Goal: Task Accomplishment & Management: Manage account settings

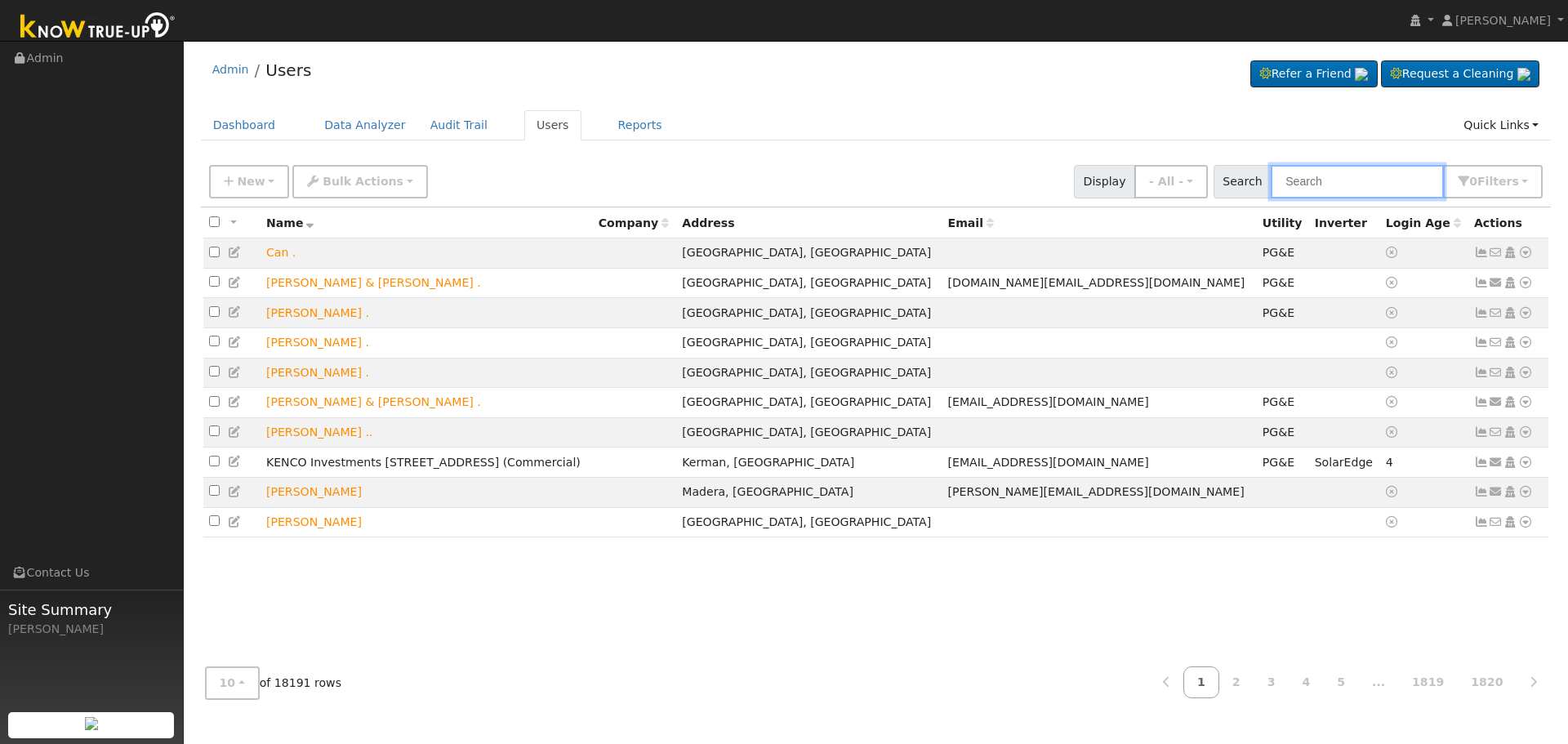
click at [1324, 179] on input "text" at bounding box center [1357, 181] width 173 height 34
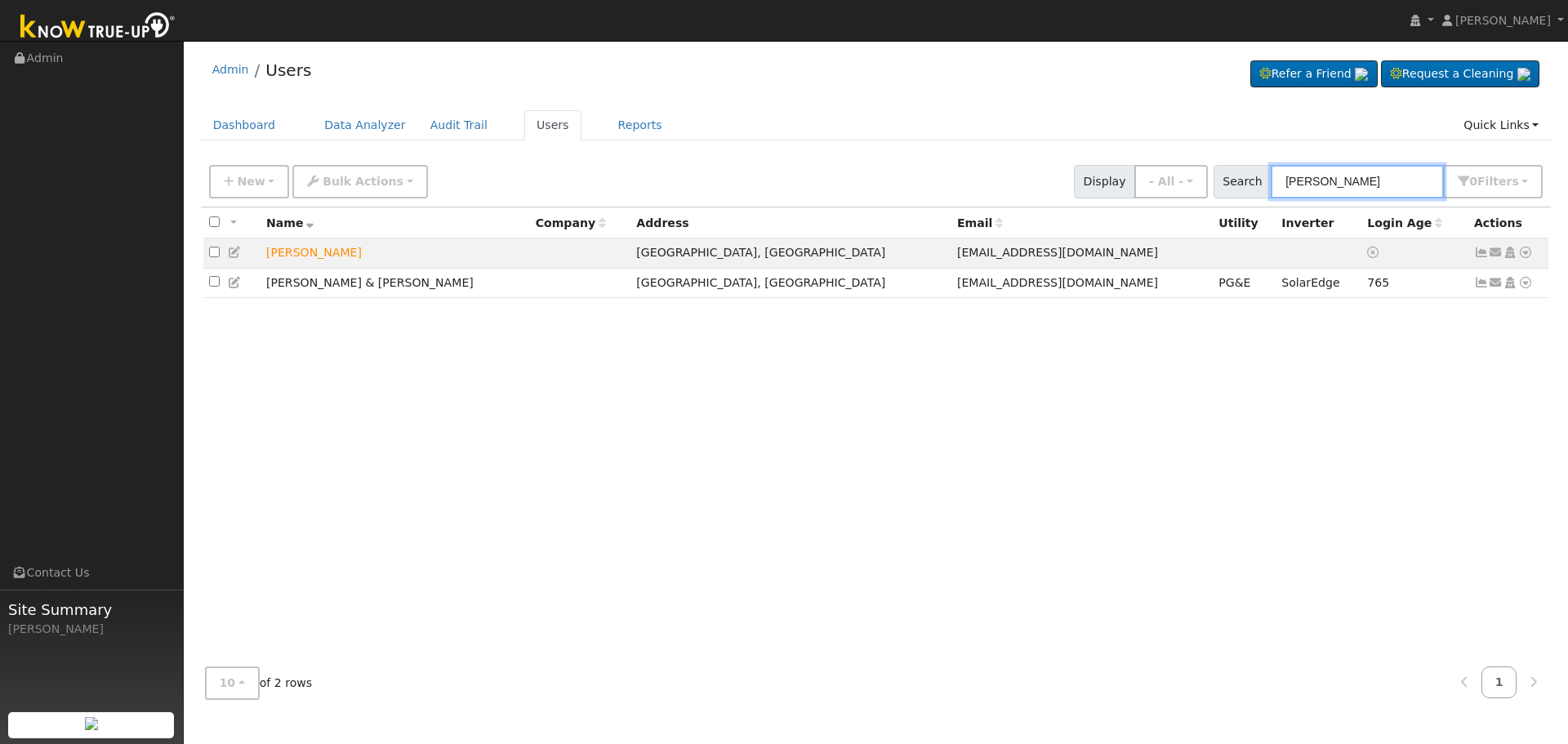
type input "[PERSON_NAME]"
click at [1208, 422] on div "All None All on page None on page Name Company Address Email Utility Inverter L…" at bounding box center [876, 431] width 1351 height 447
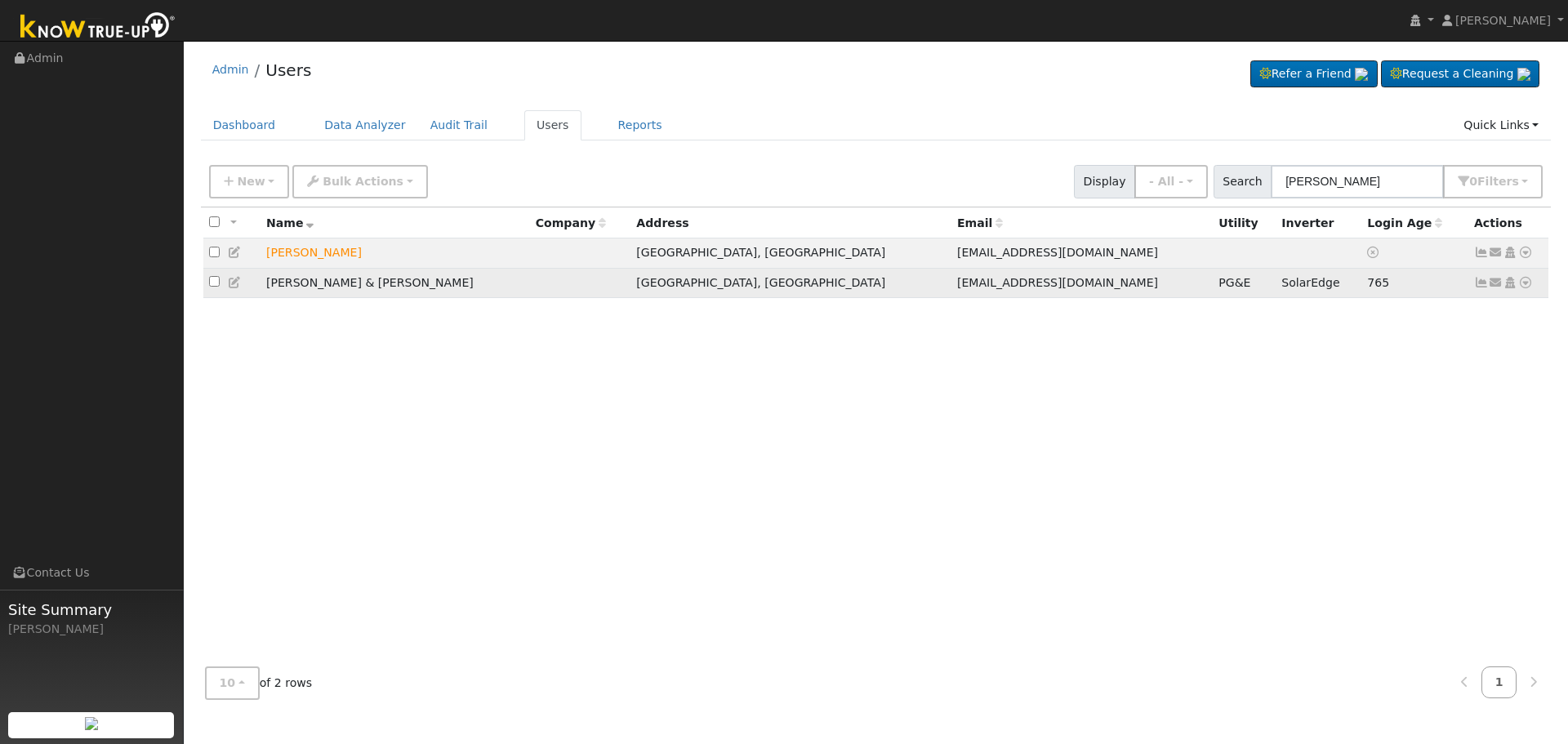
click at [1479, 288] on icon at bounding box center [1481, 282] width 15 height 11
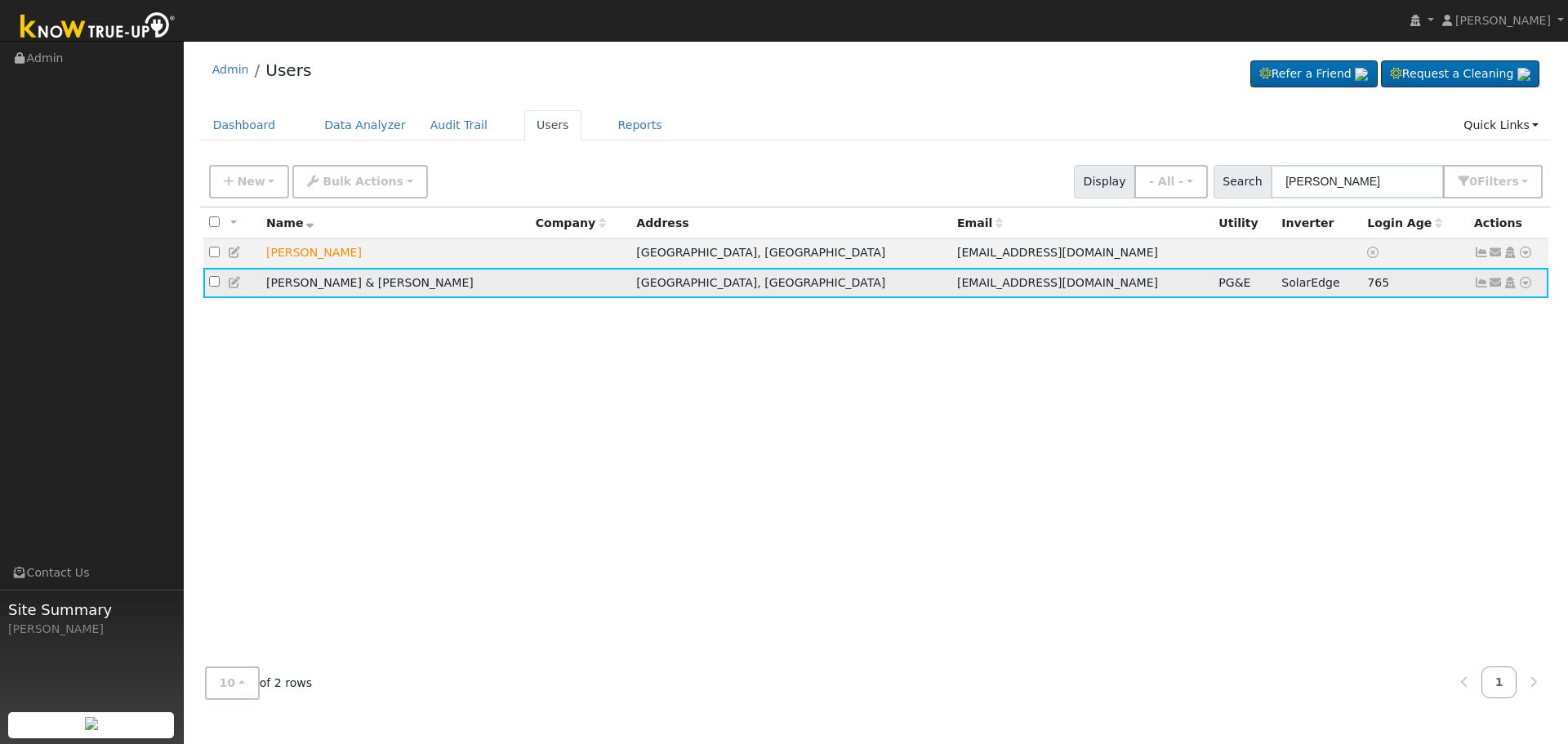
click at [1483, 288] on icon at bounding box center [1481, 282] width 15 height 11
click at [1481, 287] on icon at bounding box center [1481, 282] width 15 height 11
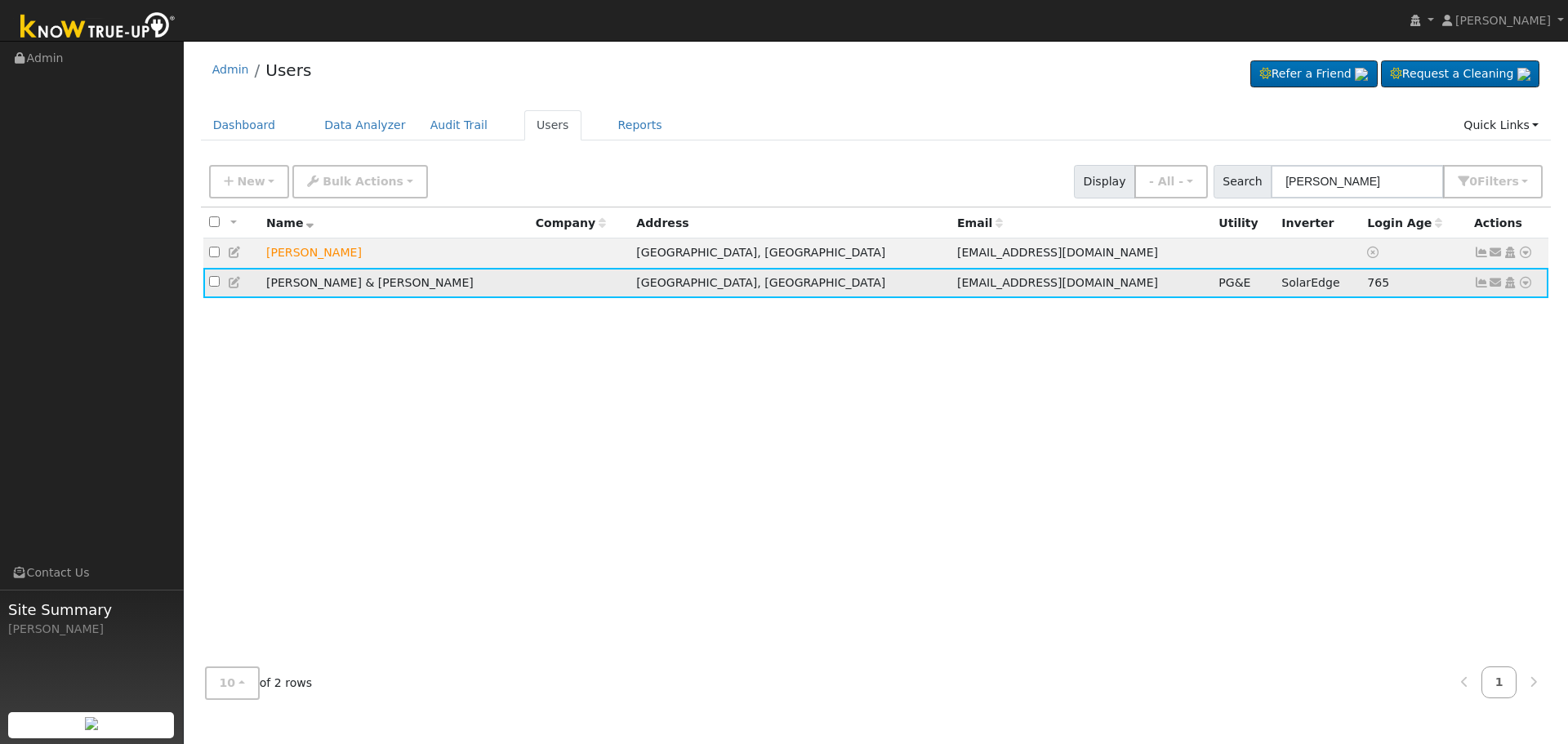
click at [1481, 287] on icon at bounding box center [1481, 282] width 15 height 11
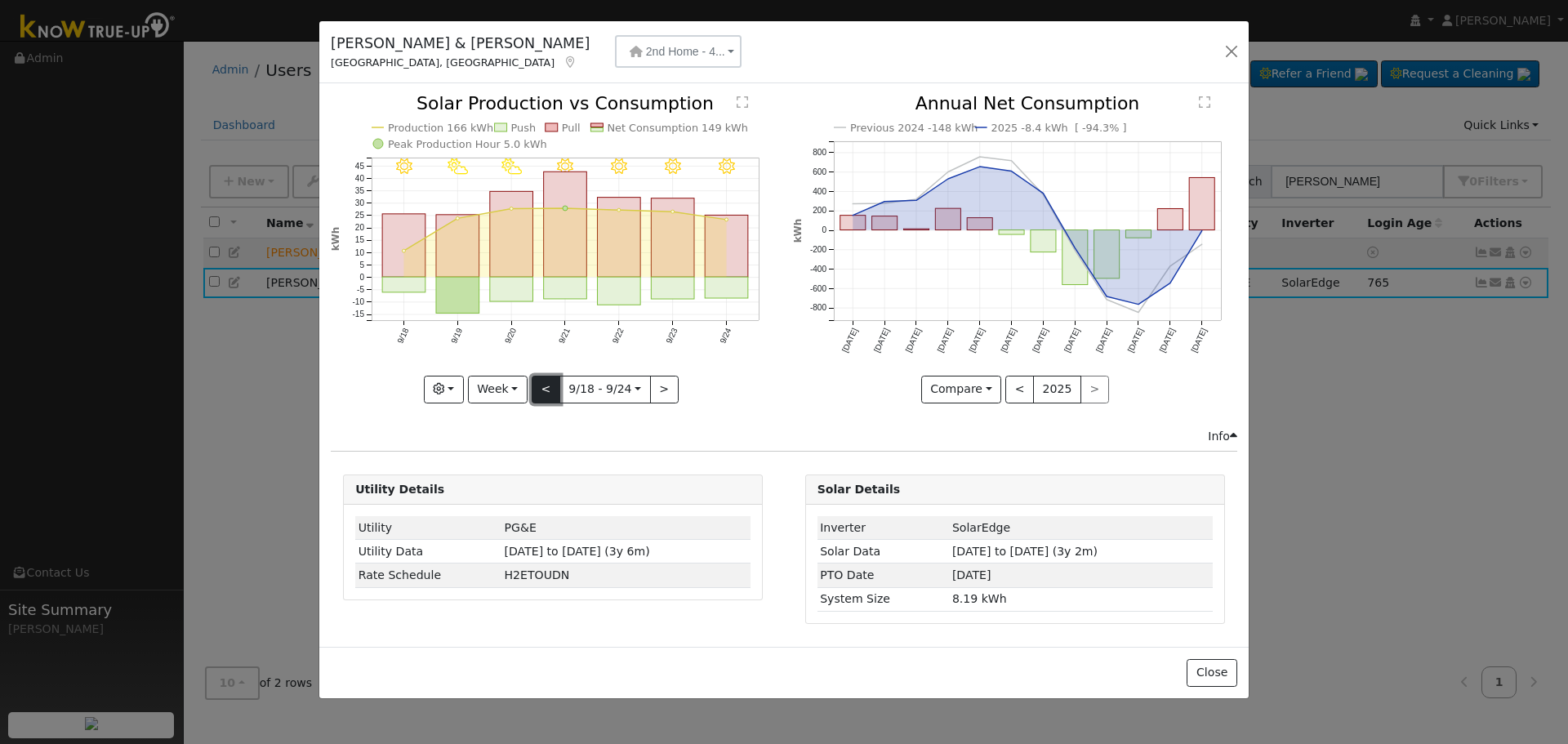
click at [544, 380] on button "<" at bounding box center [545, 390] width 29 height 28
type input "[DATE]"
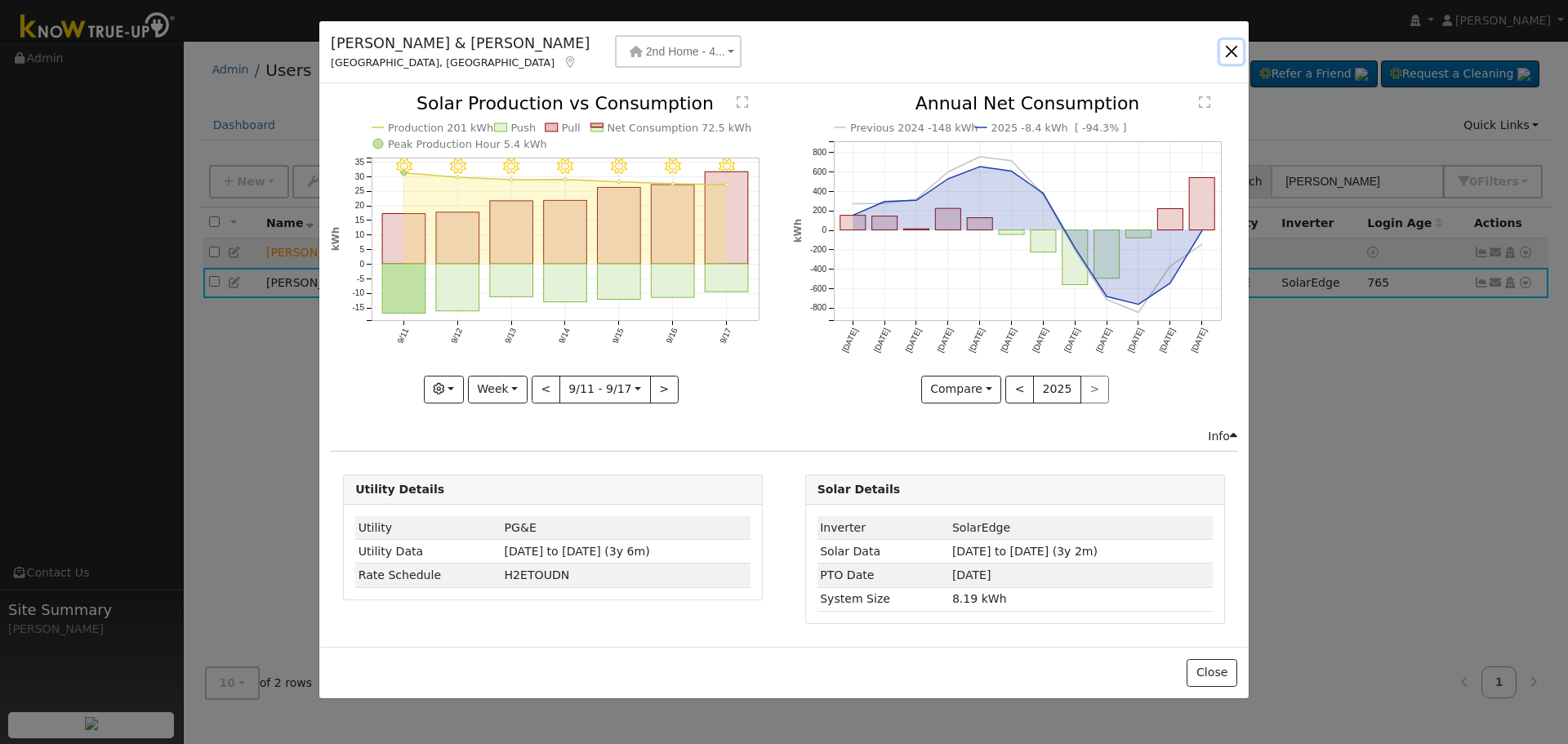
click at [1231, 50] on button "button" at bounding box center [1231, 51] width 23 height 23
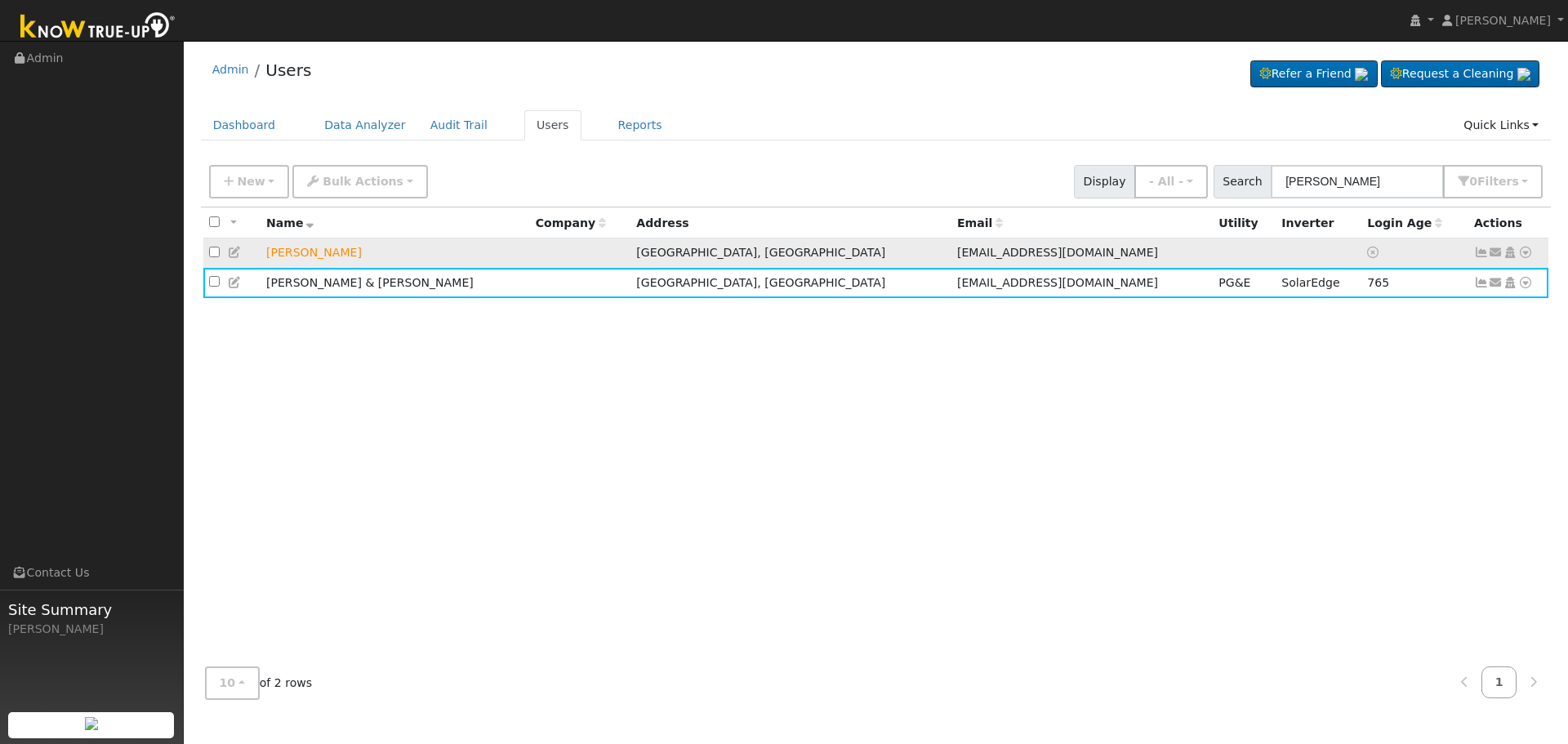
click at [1483, 251] on icon at bounding box center [1481, 252] width 15 height 11
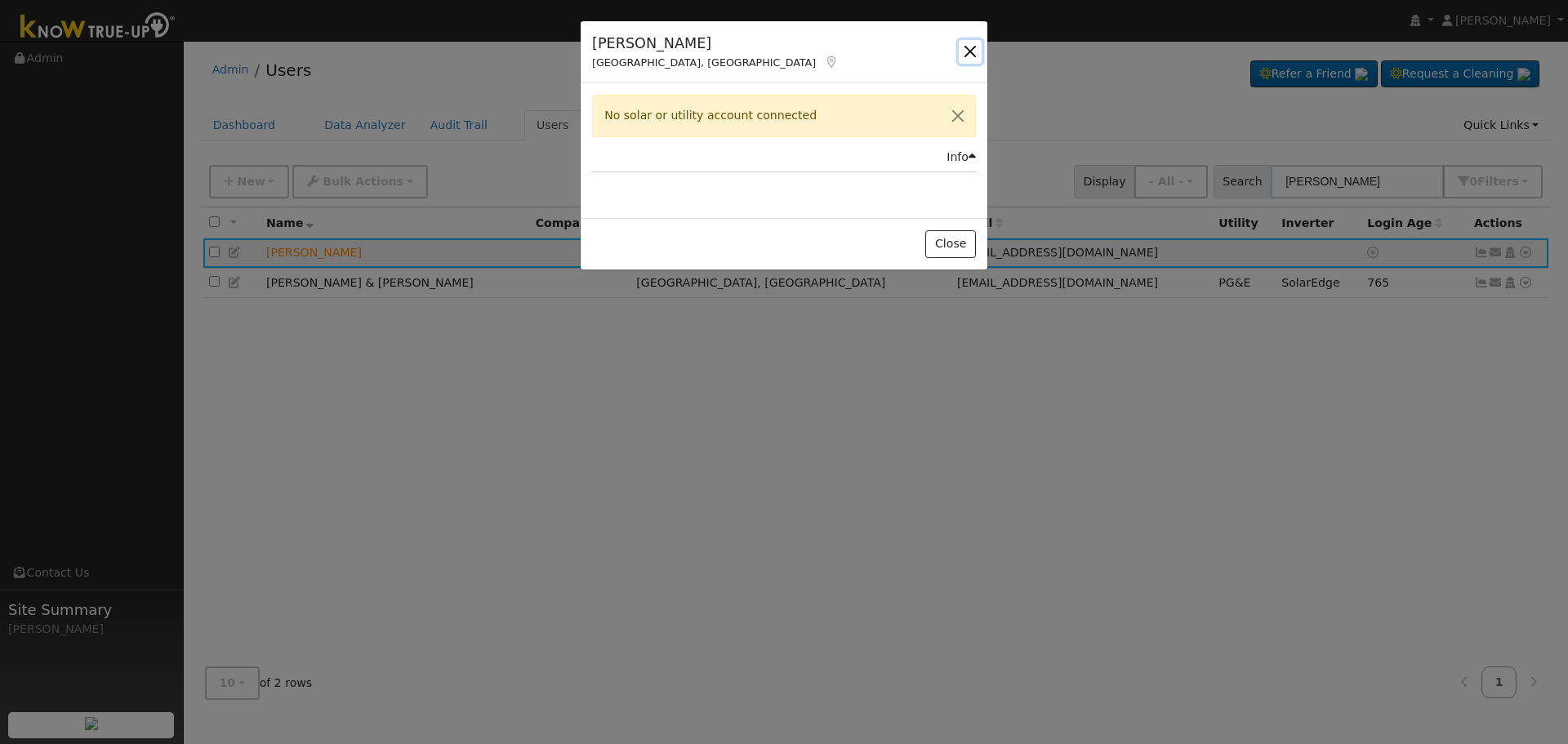
click at [972, 54] on button "button" at bounding box center [970, 51] width 23 height 23
